Goal: Transaction & Acquisition: Purchase product/service

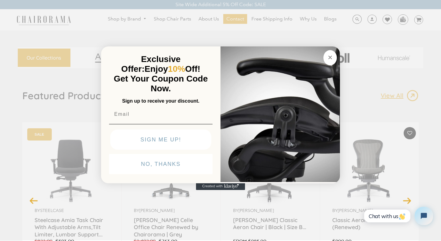
click at [327, 58] on circle "Close dialog" at bounding box center [330, 57] width 7 height 7
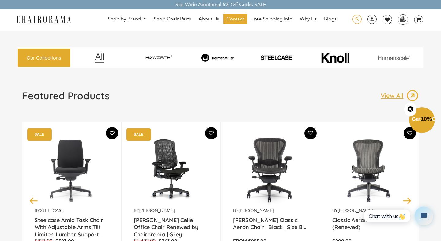
click at [358, 21] on span at bounding box center [356, 19] width 9 height 9
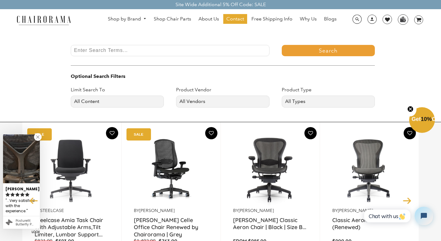
click at [158, 52] on input "Enter Search Terms..." at bounding box center [170, 50] width 199 height 11
type input "setu"
click at [282, 45] on button "Search" at bounding box center [328, 50] width 93 height 11
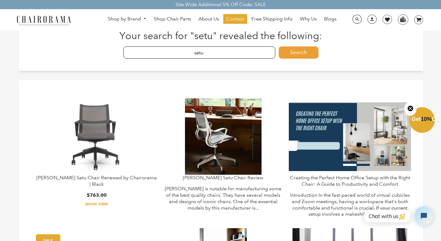
scroll to position [13, 0]
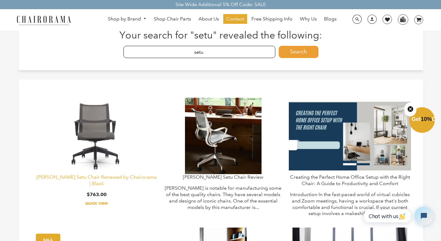
click at [95, 177] on link "[PERSON_NAME] Setu Chair Renewed by Chairorama | Black" at bounding box center [96, 180] width 120 height 12
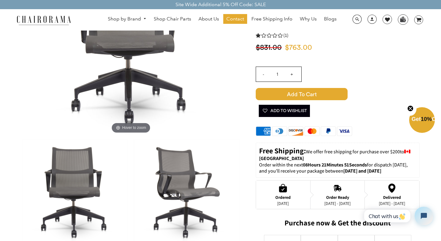
scroll to position [14, 0]
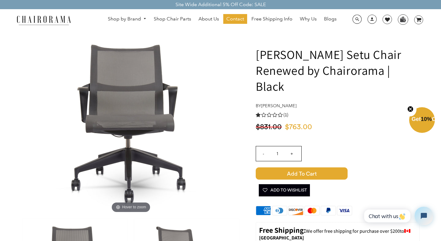
click at [288, 113] on span "(1)" at bounding box center [285, 115] width 5 height 6
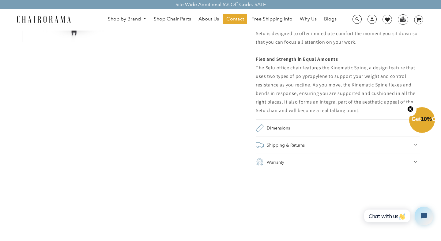
scroll to position [515, 0]
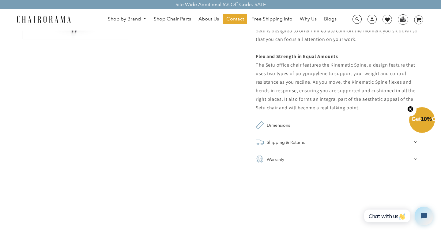
click at [289, 155] on summary "Warranty" at bounding box center [338, 159] width 164 height 17
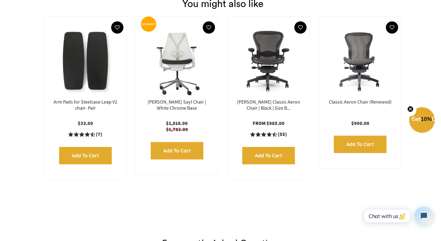
scroll to position [1003, 0]
